Goal: Check status: Check status

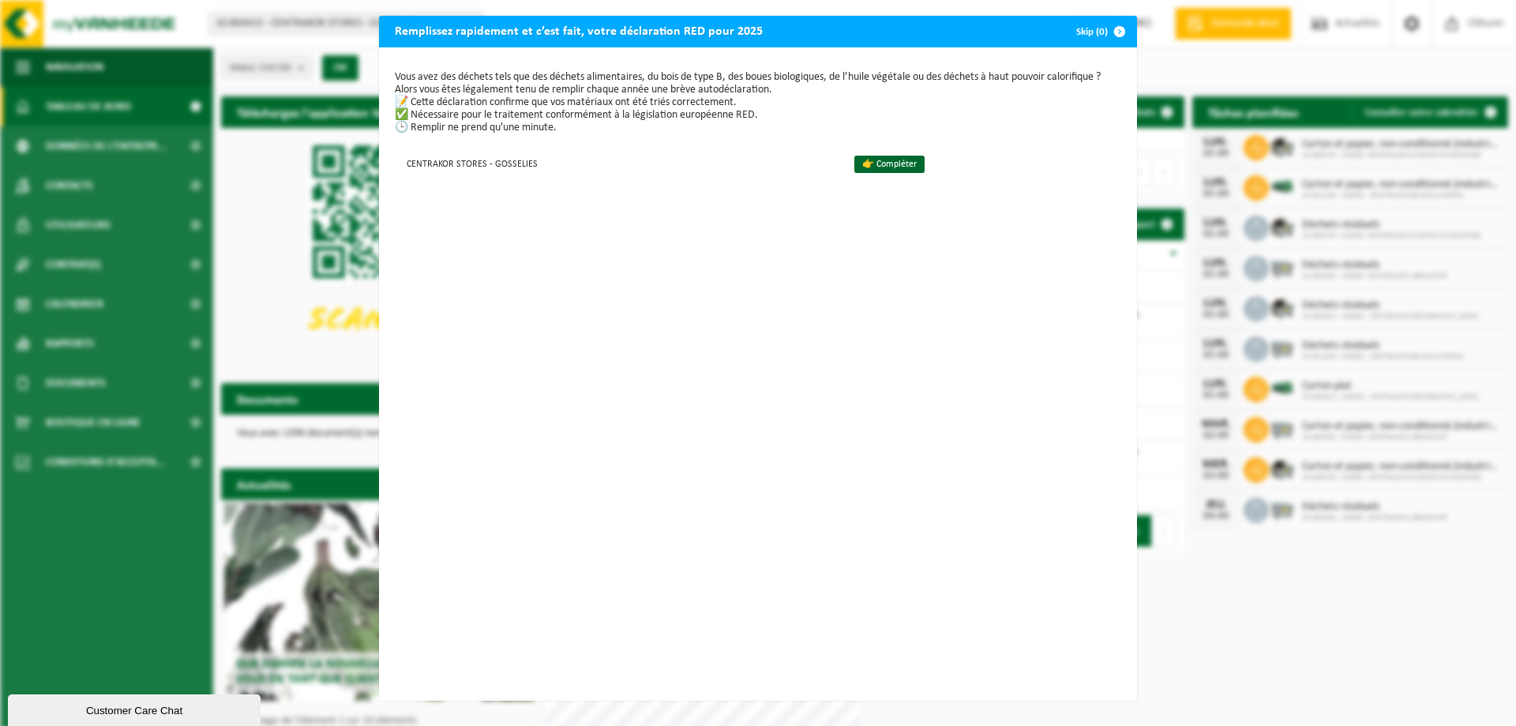
click at [1114, 35] on span "button" at bounding box center [1120, 32] width 32 height 32
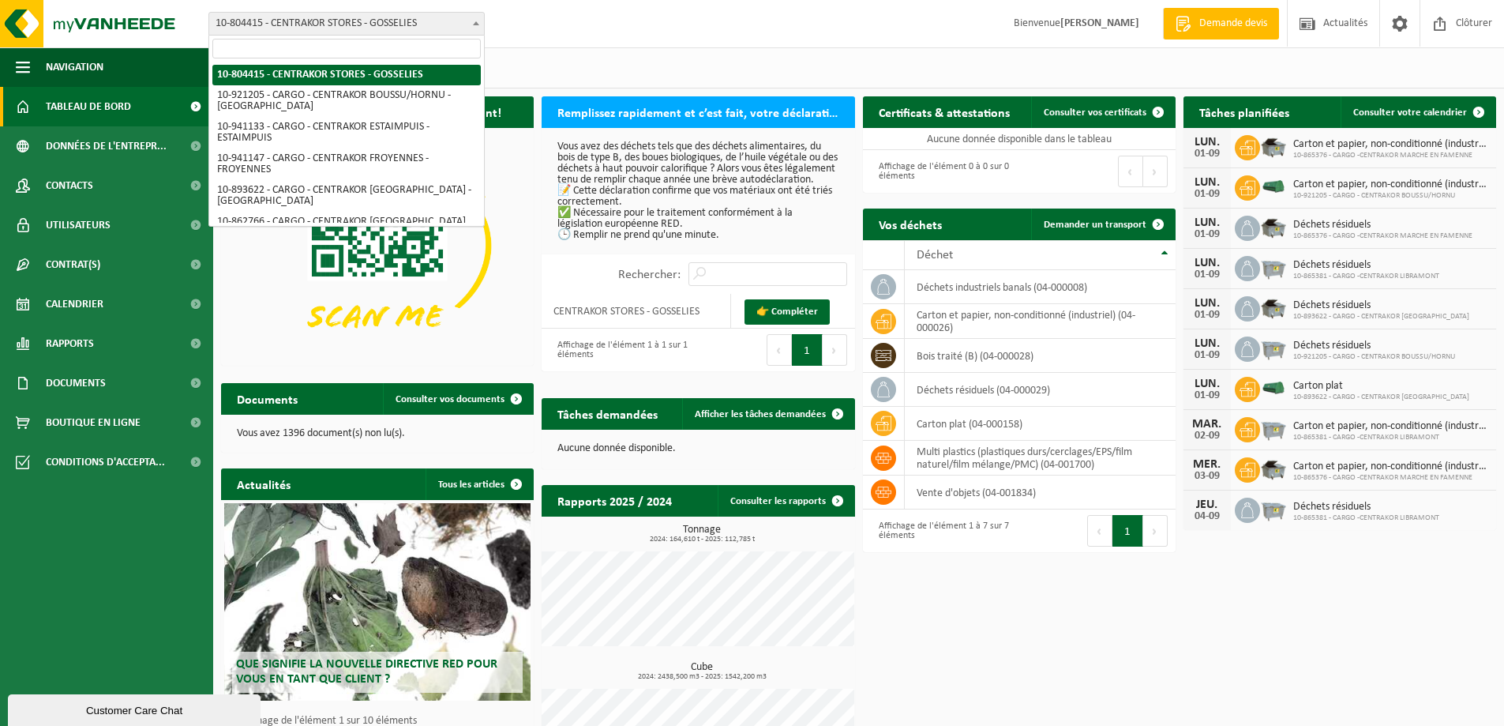
click at [478, 25] on span at bounding box center [476, 23] width 16 height 21
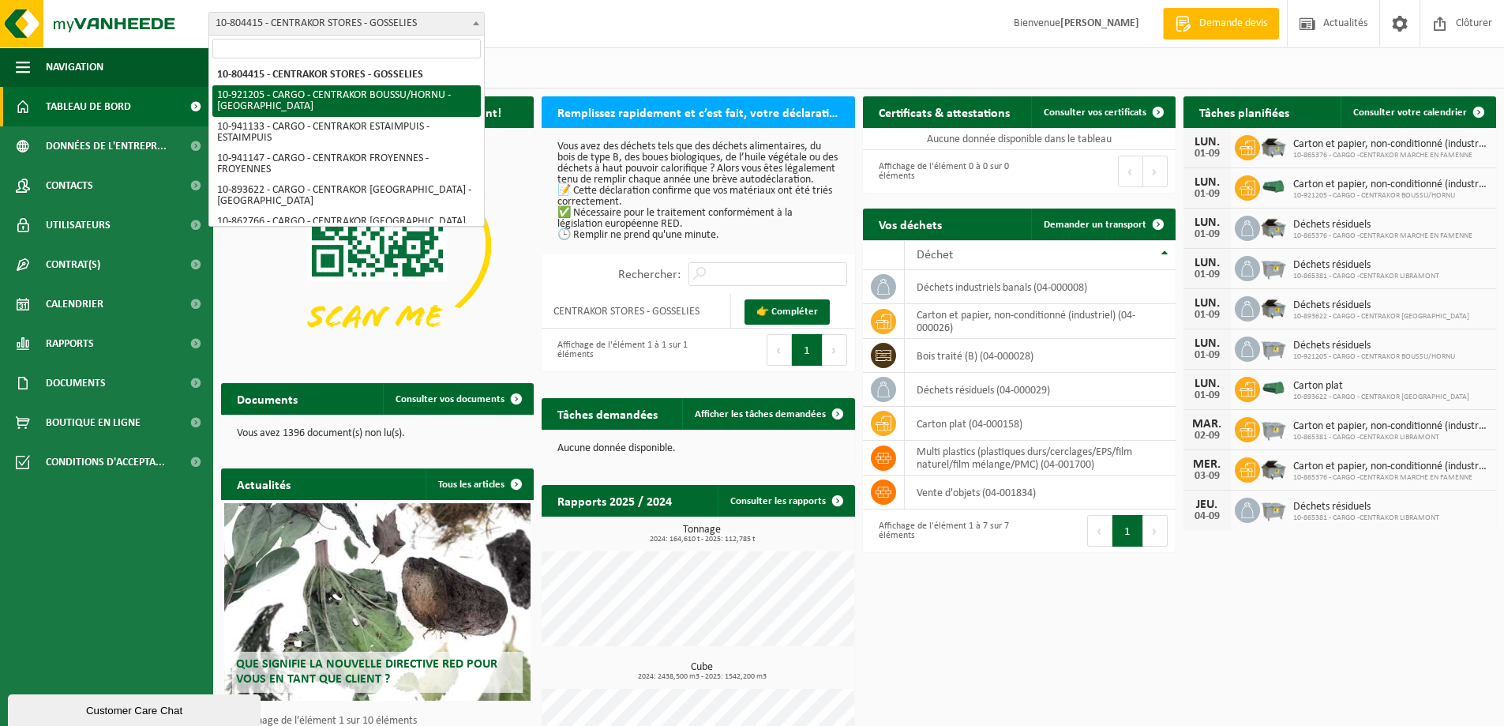
select select "129940"
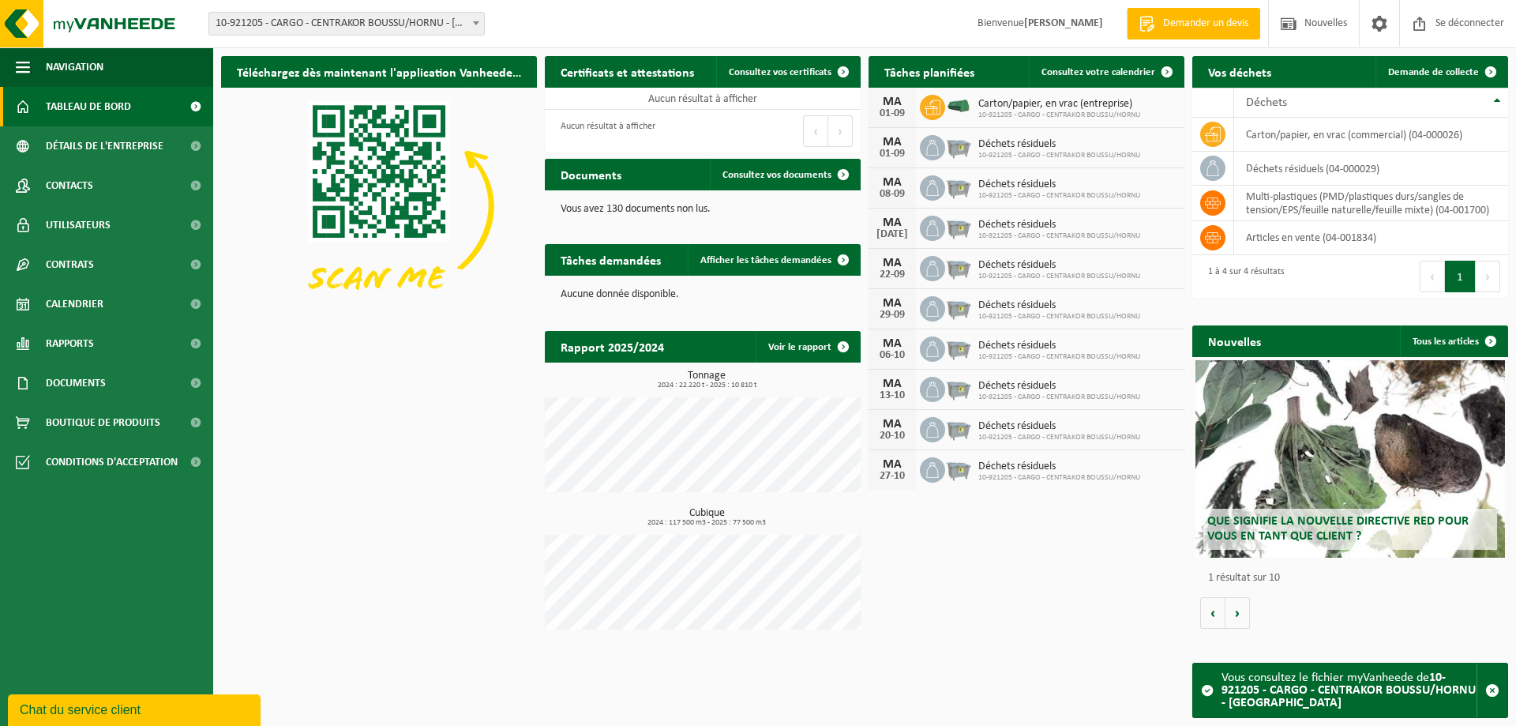
click at [114, 108] on font "Tableau de bord" at bounding box center [88, 107] width 85 height 12
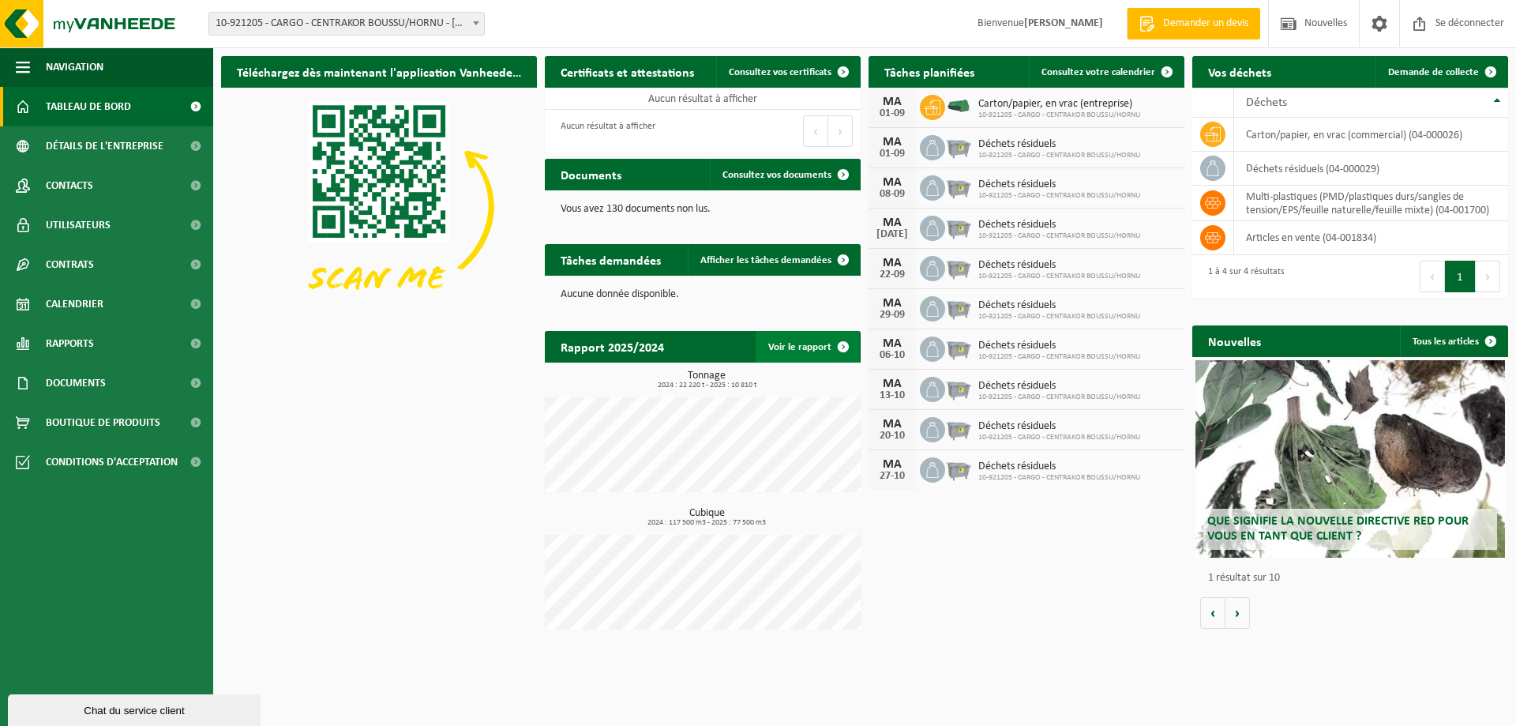
click at [805, 350] on font "Voir le rapport" at bounding box center [799, 347] width 63 height 10
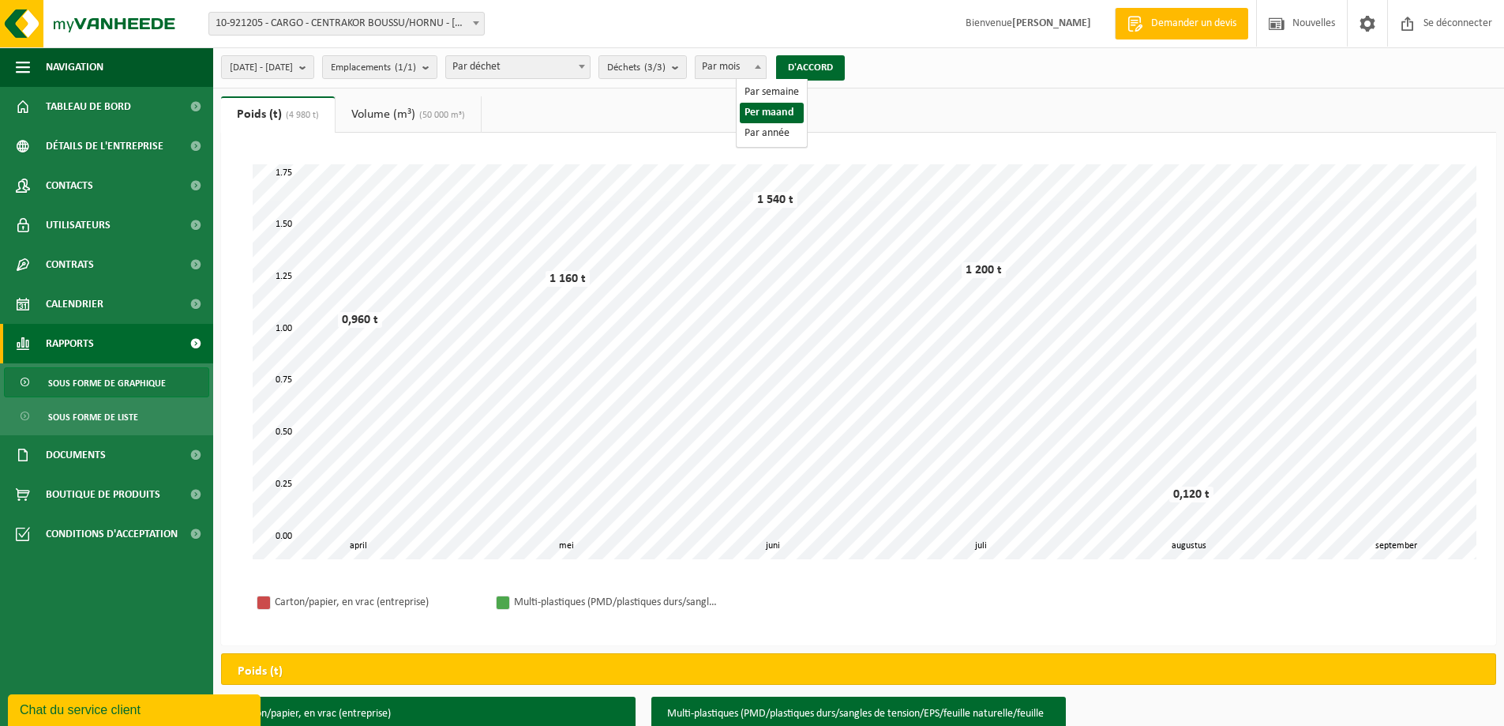
click at [766, 71] on span "Par mois" at bounding box center [731, 67] width 70 height 22
select select "3"
click at [313, 70] on b "submit" at bounding box center [306, 67] width 14 height 22
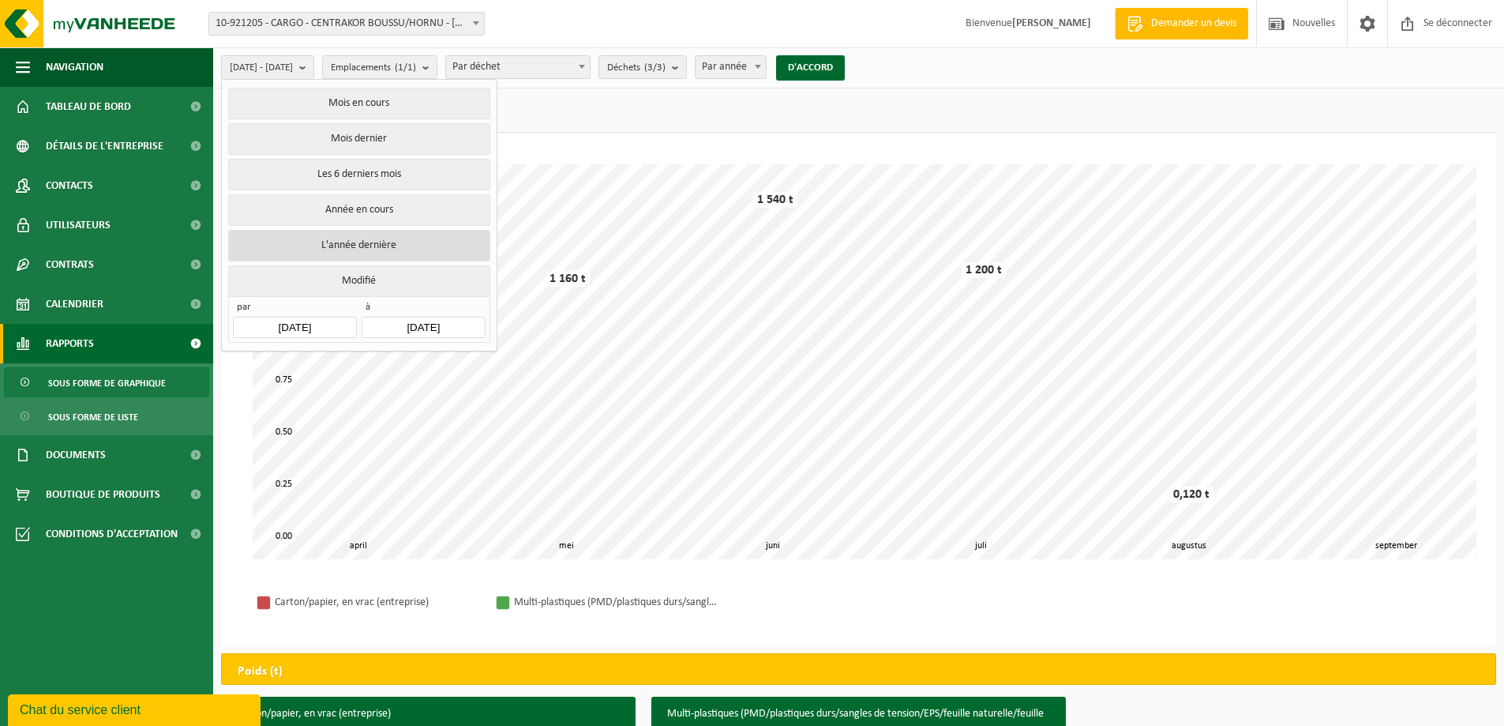
click at [351, 239] on font "L'année dernière" at bounding box center [358, 245] width 75 height 12
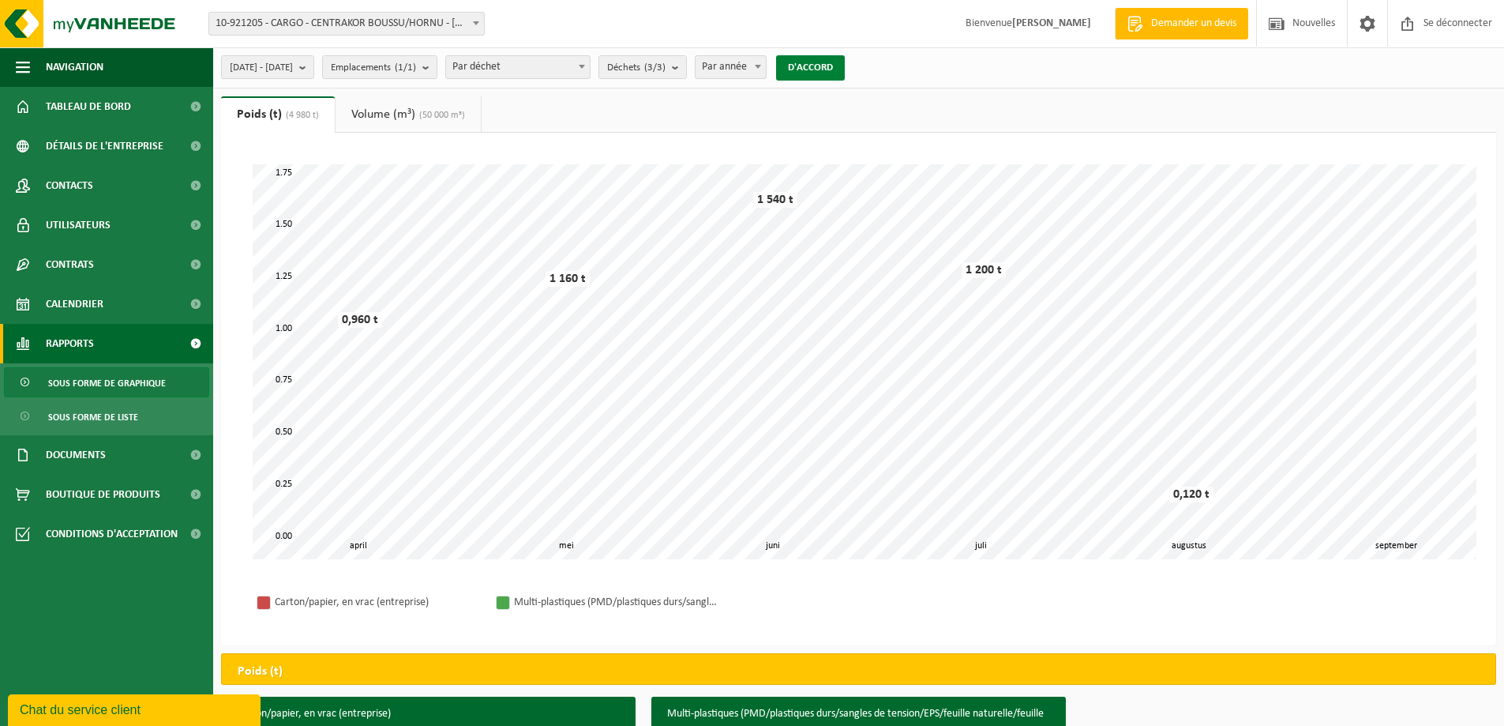
click at [833, 72] on font "D'ACCORD" at bounding box center [810, 67] width 45 height 10
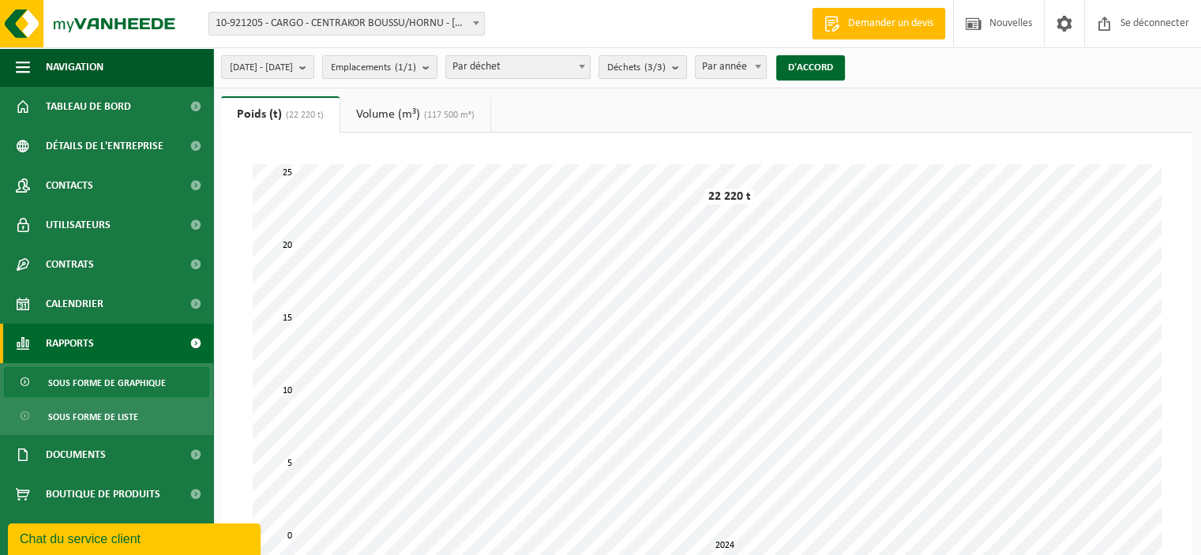
click at [397, 113] on font "Volume (m³)" at bounding box center [388, 114] width 64 height 13
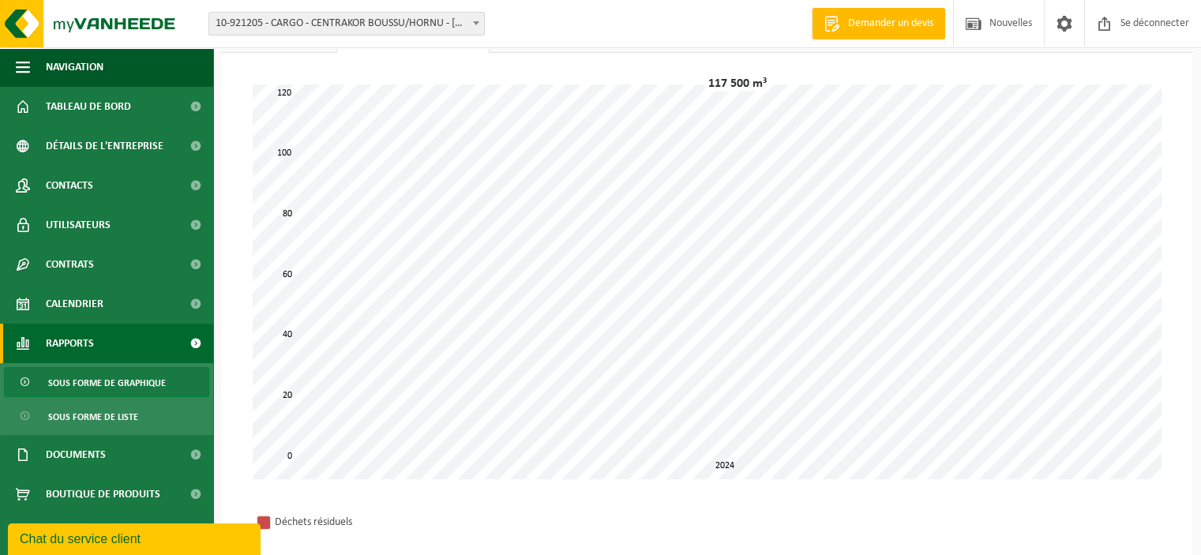
scroll to position [54, 0]
